Goal: Task Accomplishment & Management: Use online tool/utility

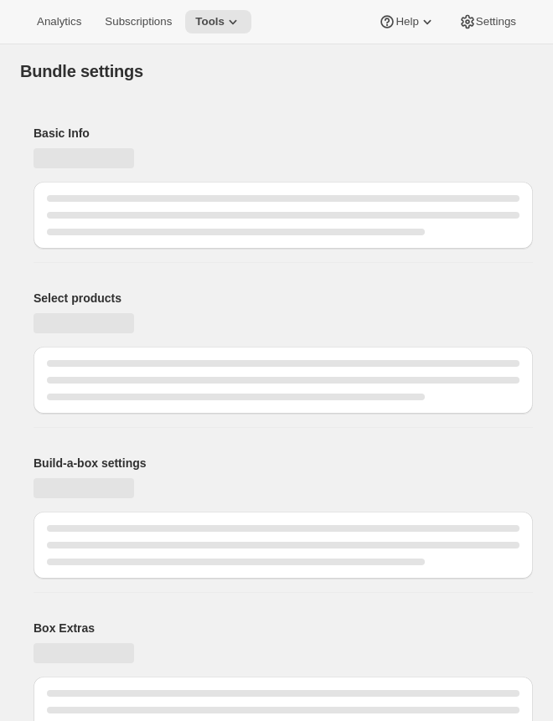
type input "Build a Bundle Mixed 32 Pack"
checkbox input "true"
select select "MINIMUM"
type input "Select at least 8 meals"
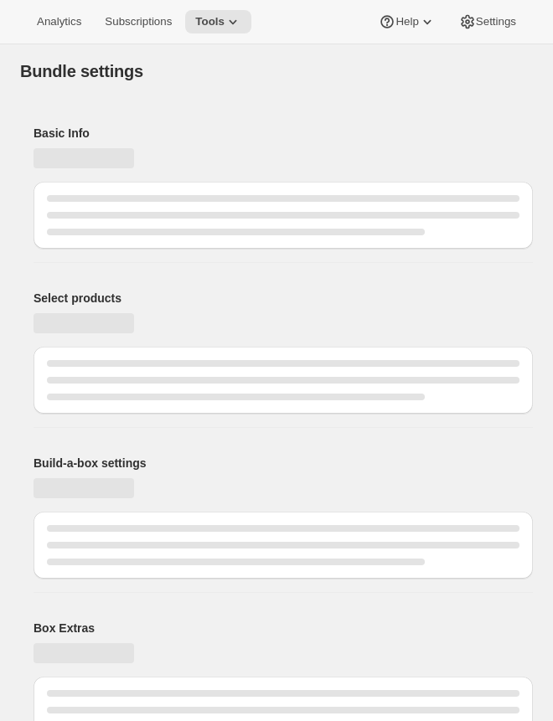
select select "gid://shopify/ProductVariant/42122698981458_33fb72c6-6dbd-426c-8527-91f8707433e9"
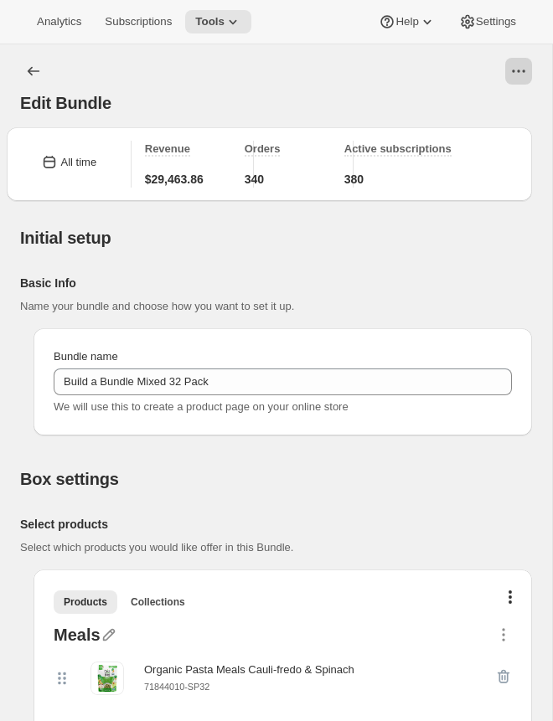
click at [527, 70] on button "View actions for Edit Bundle" at bounding box center [518, 71] width 27 height 27
click at [503, 131] on span "Open Build-a-box" at bounding box center [479, 136] width 85 height 13
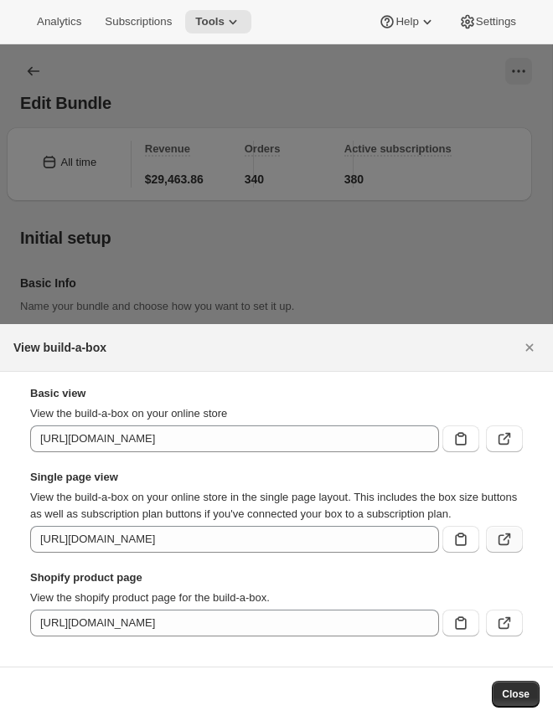
click at [505, 536] on icon ":r3v:" at bounding box center [504, 539] width 17 height 17
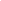
type input "Build a Bundle Mixed 32 Pack"
checkbox input "true"
select select "MINIMUM"
type input "Select at least 8 meals"
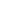
select select "gid://shopify/ProductVariant/42122698981458_33fb72c6-6dbd-426c-8527-91f8707433e9"
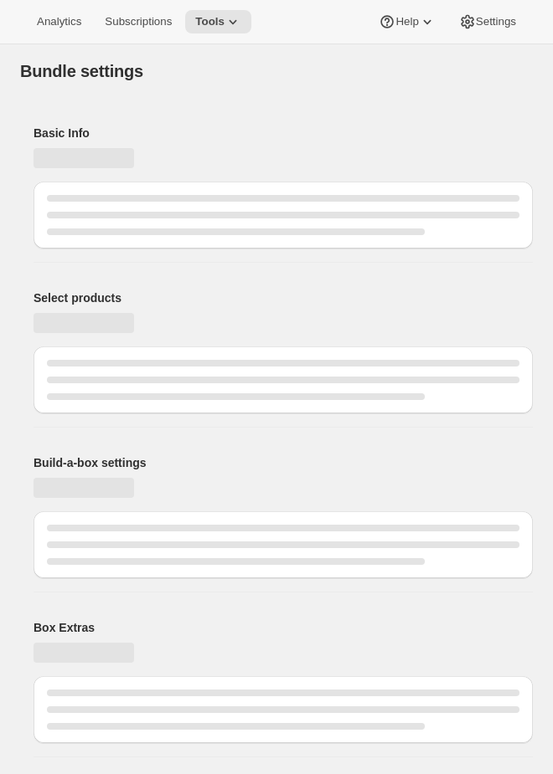
type input "Build a Bundle Pouches 24 Pack"
checkbox input "true"
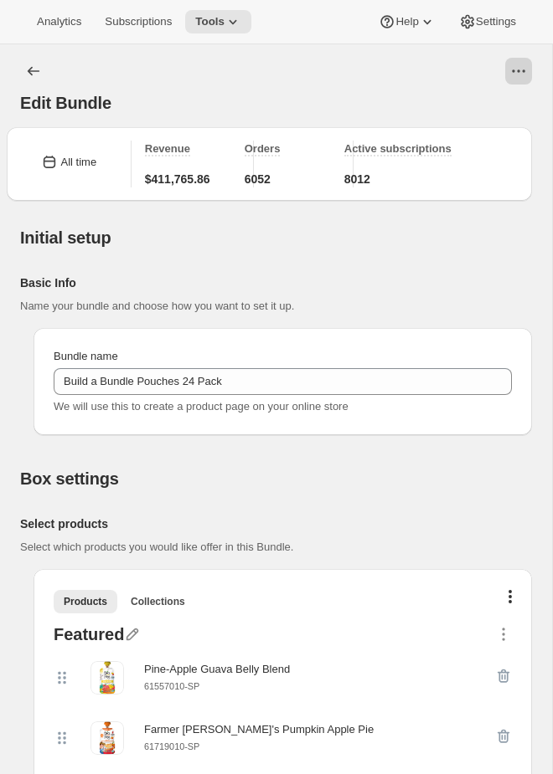
click at [515, 74] on icon "View actions for Edit Bundle" at bounding box center [518, 71] width 17 height 17
click at [490, 130] on span "Open Build-a-box" at bounding box center [479, 136] width 85 height 13
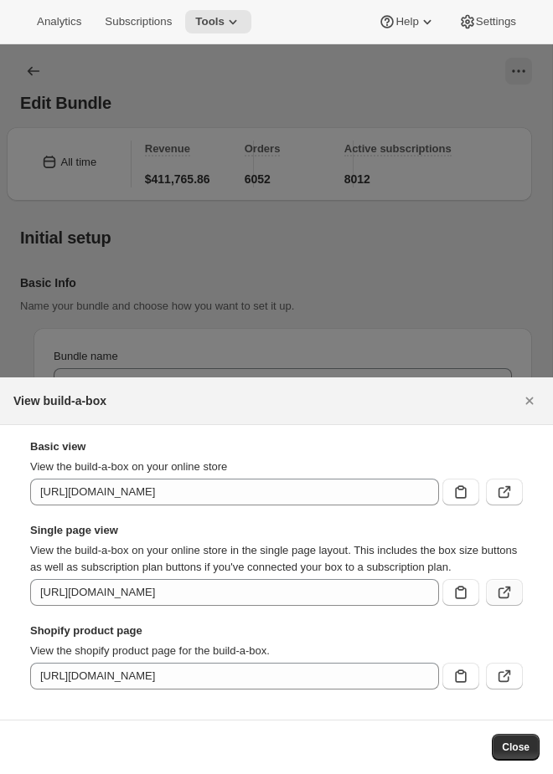
click at [509, 596] on icon ":r3t:" at bounding box center [504, 592] width 17 height 17
